Goal: Task Accomplishment & Management: Complete application form

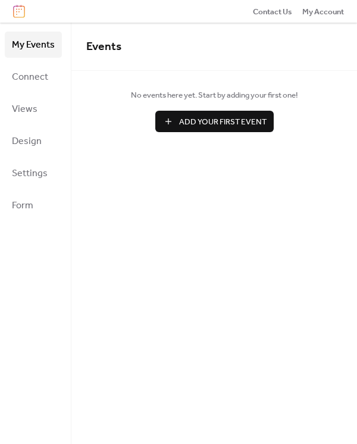
click at [114, 46] on span "Events" at bounding box center [103, 47] width 35 height 22
click at [207, 119] on span "Add Your First Event" at bounding box center [222, 122] width 87 height 12
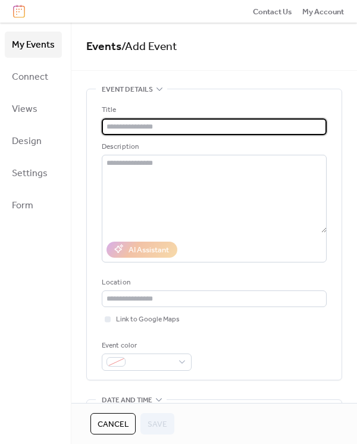
click at [167, 128] on input "text" at bounding box center [214, 126] width 225 height 17
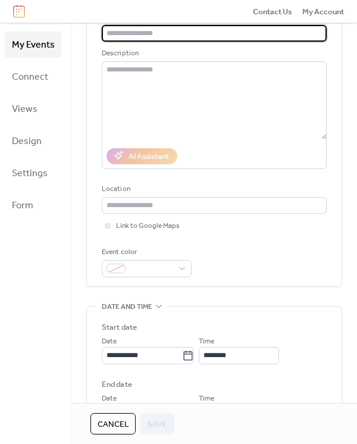
scroll to position [79, 0]
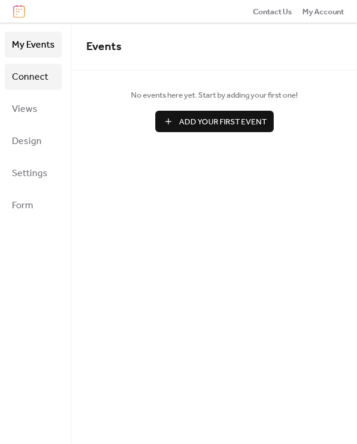
click at [28, 79] on span "Connect" at bounding box center [30, 77] width 36 height 19
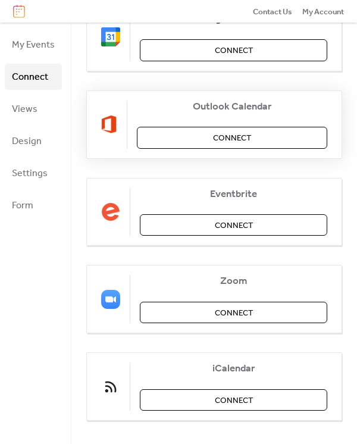
scroll to position [137, 0]
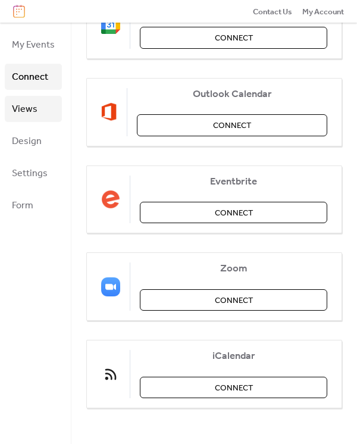
click at [26, 108] on span "Views" at bounding box center [25, 109] width 26 height 19
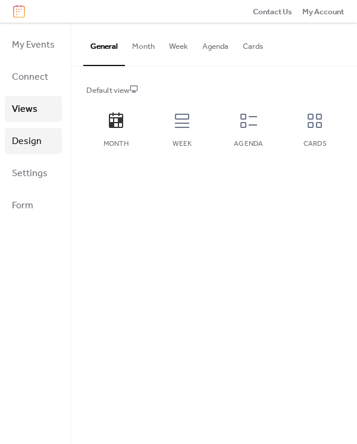
click at [24, 137] on span "Design" at bounding box center [27, 141] width 30 height 19
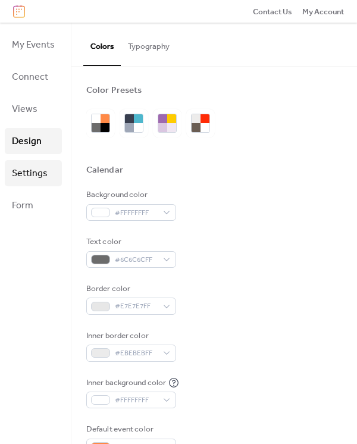
click at [30, 174] on span "Settings" at bounding box center [30, 173] width 36 height 19
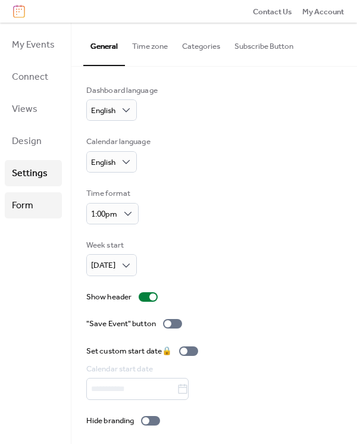
click at [28, 203] on span "Form" at bounding box center [22, 205] width 21 height 19
